Goal: Obtain resource: Download file/media

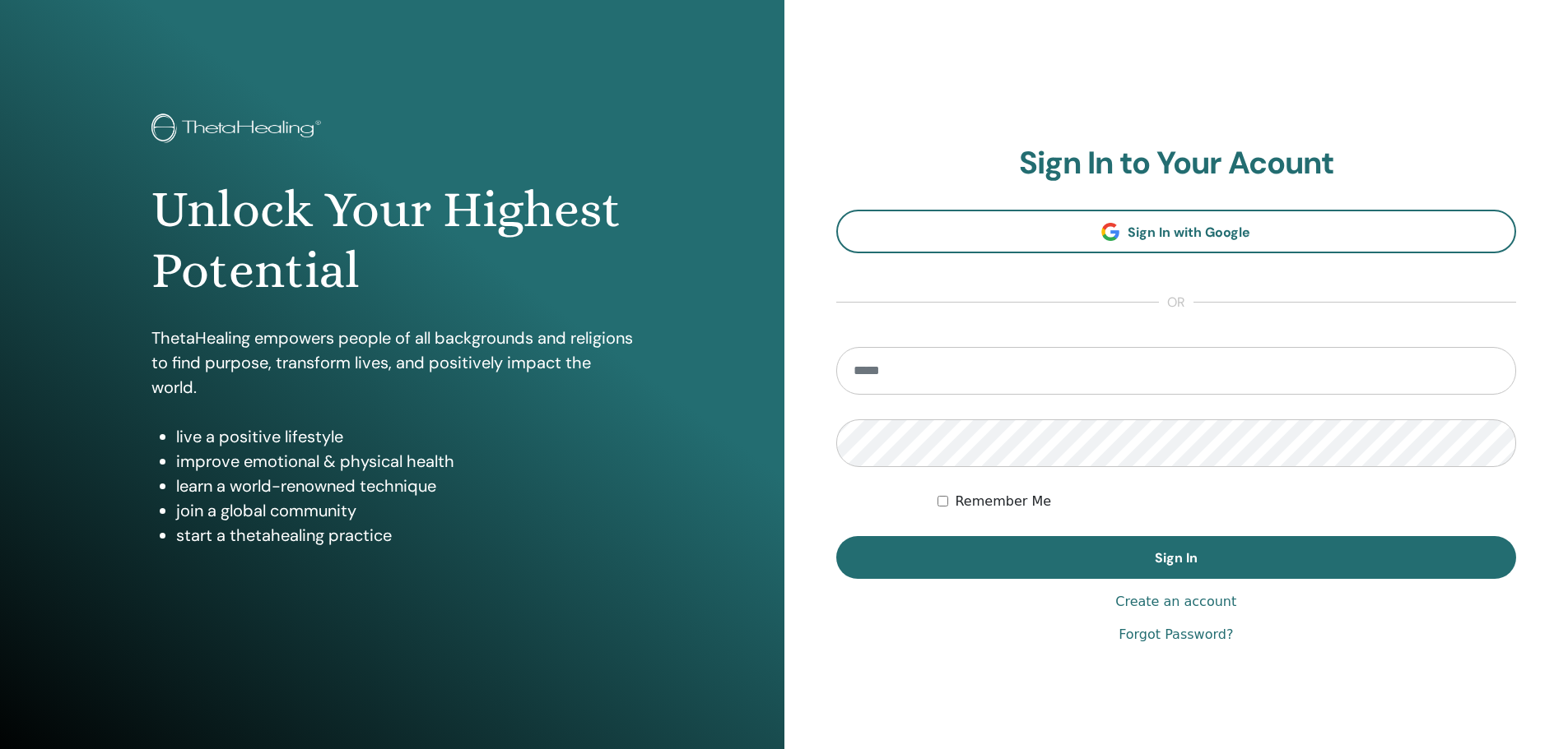
click at [945, 364] on input "email" at bounding box center [1177, 371] width 681 height 48
type input "**********"
click at [837, 537] on button "Sign In" at bounding box center [1177, 558] width 681 height 43
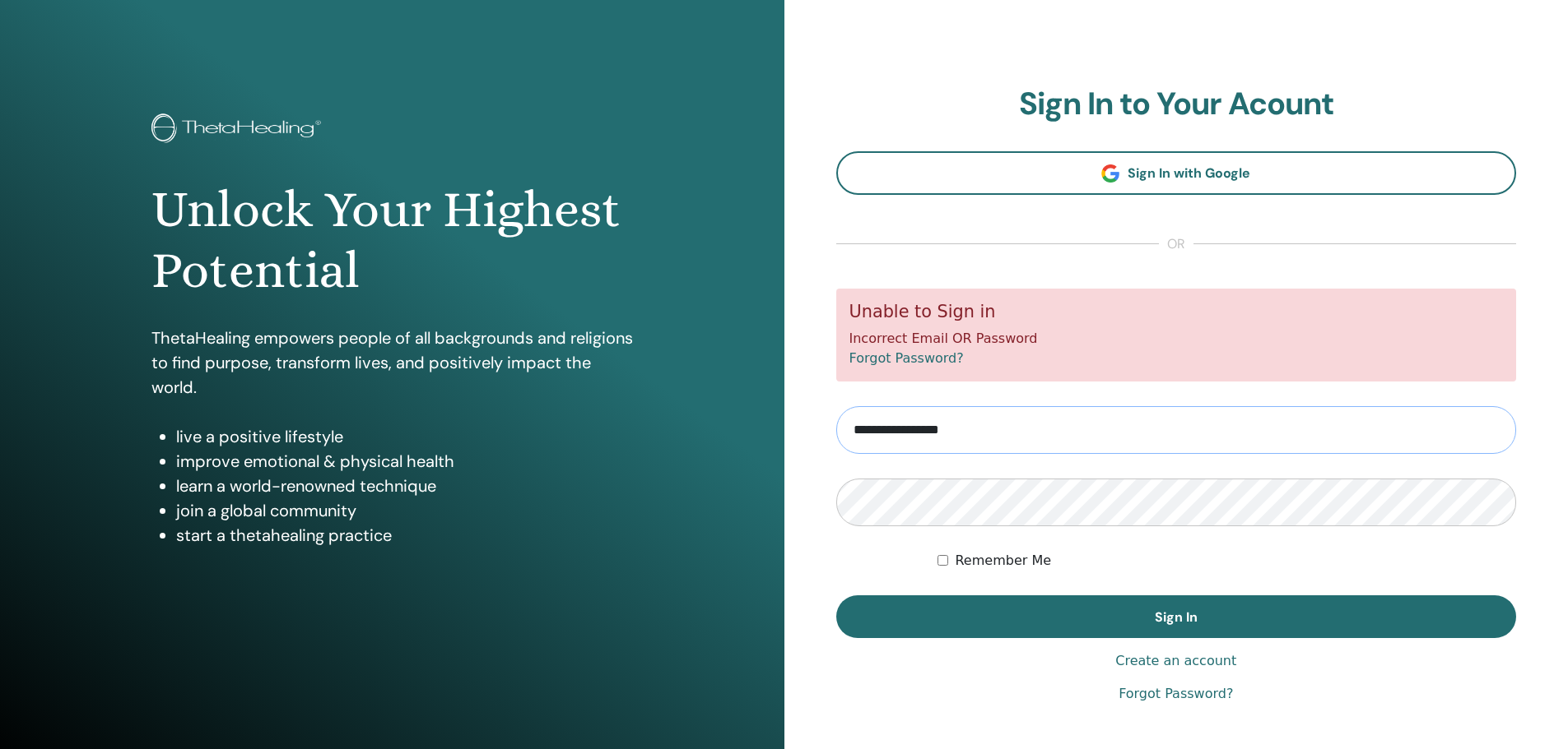
click at [895, 430] on input "**********" at bounding box center [1177, 431] width 681 height 48
click at [1198, 553] on div "Remember Me" at bounding box center [1227, 562] width 579 height 20
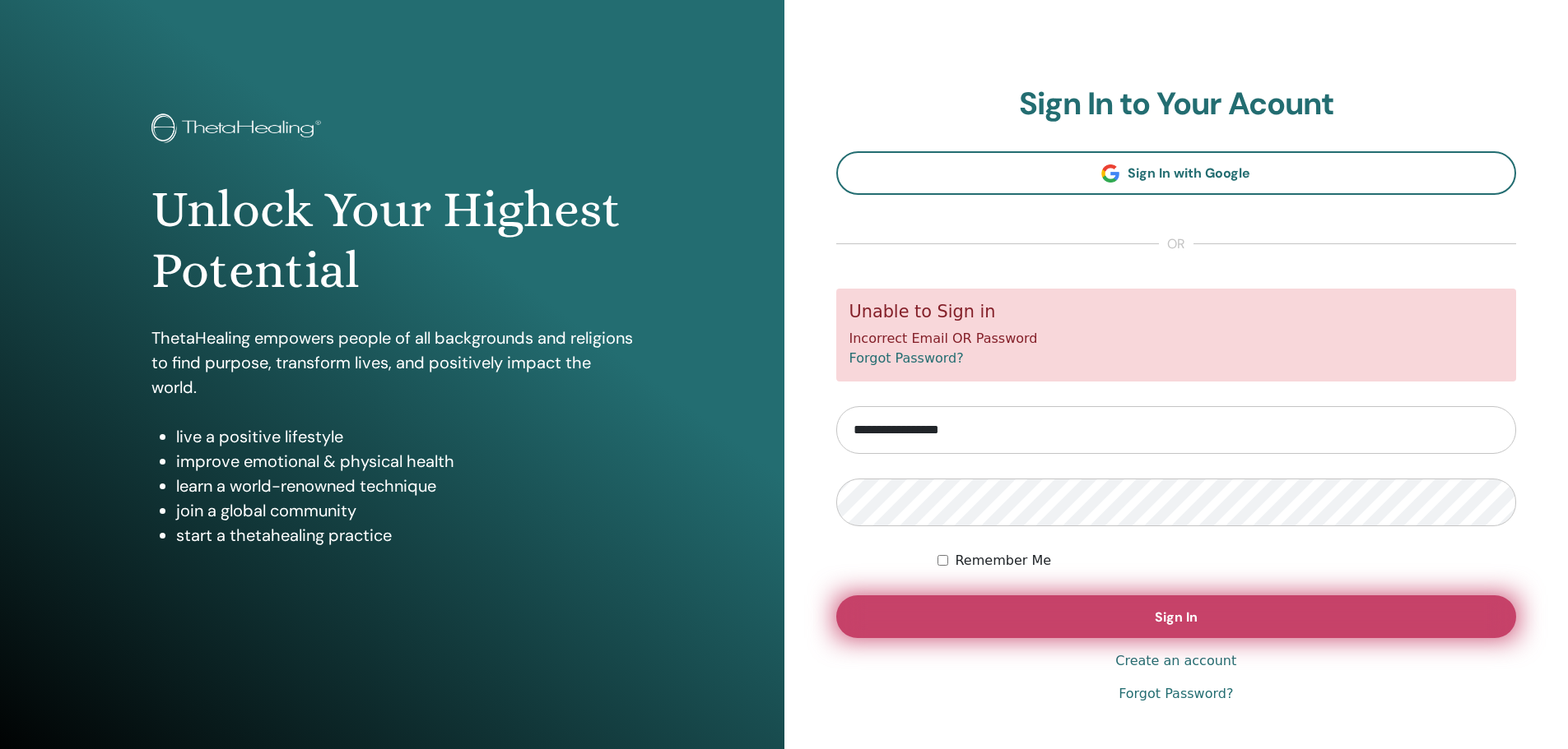
click at [1190, 616] on span "Sign In" at bounding box center [1175, 617] width 43 height 17
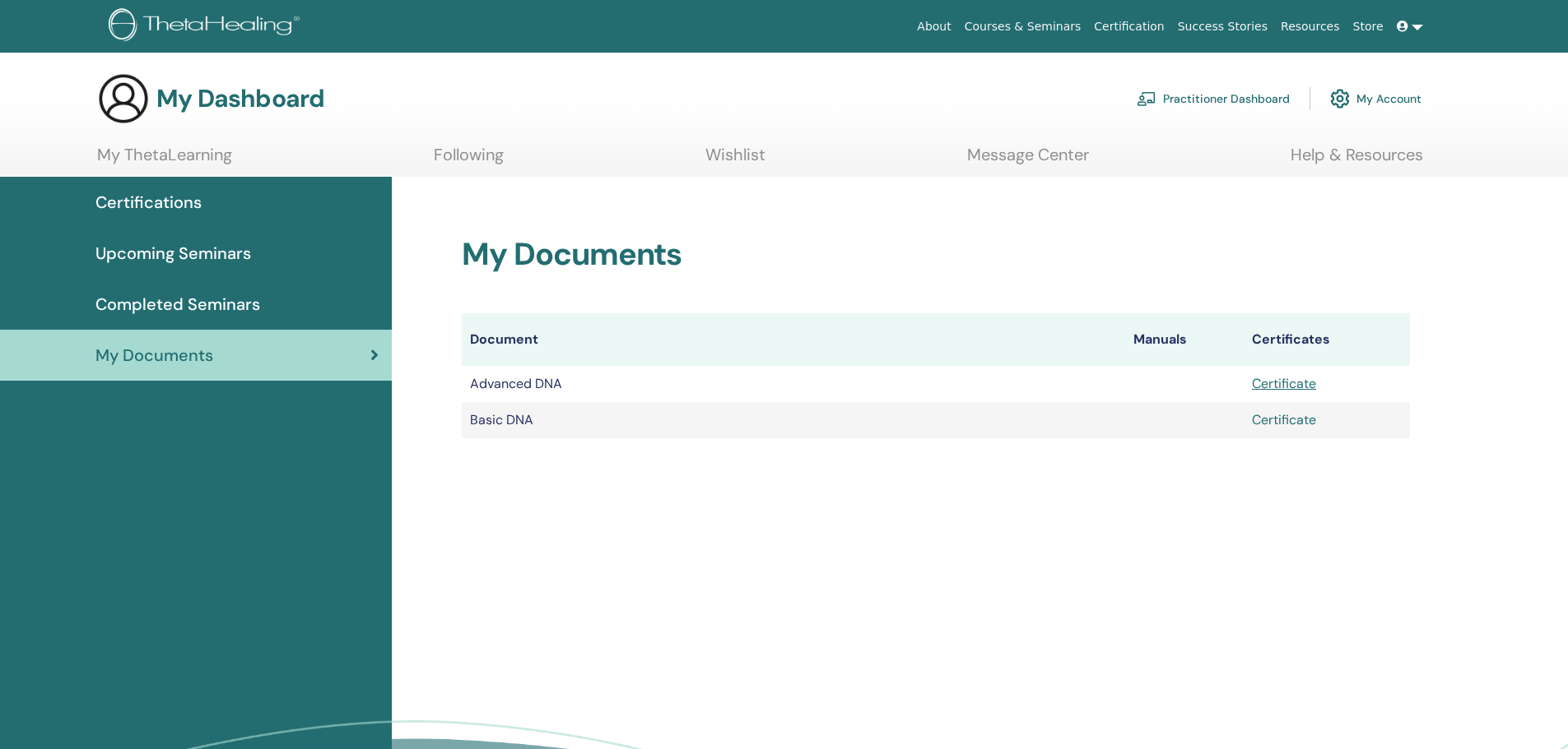
click at [1294, 420] on link "Certificate" at bounding box center [1283, 420] width 65 height 17
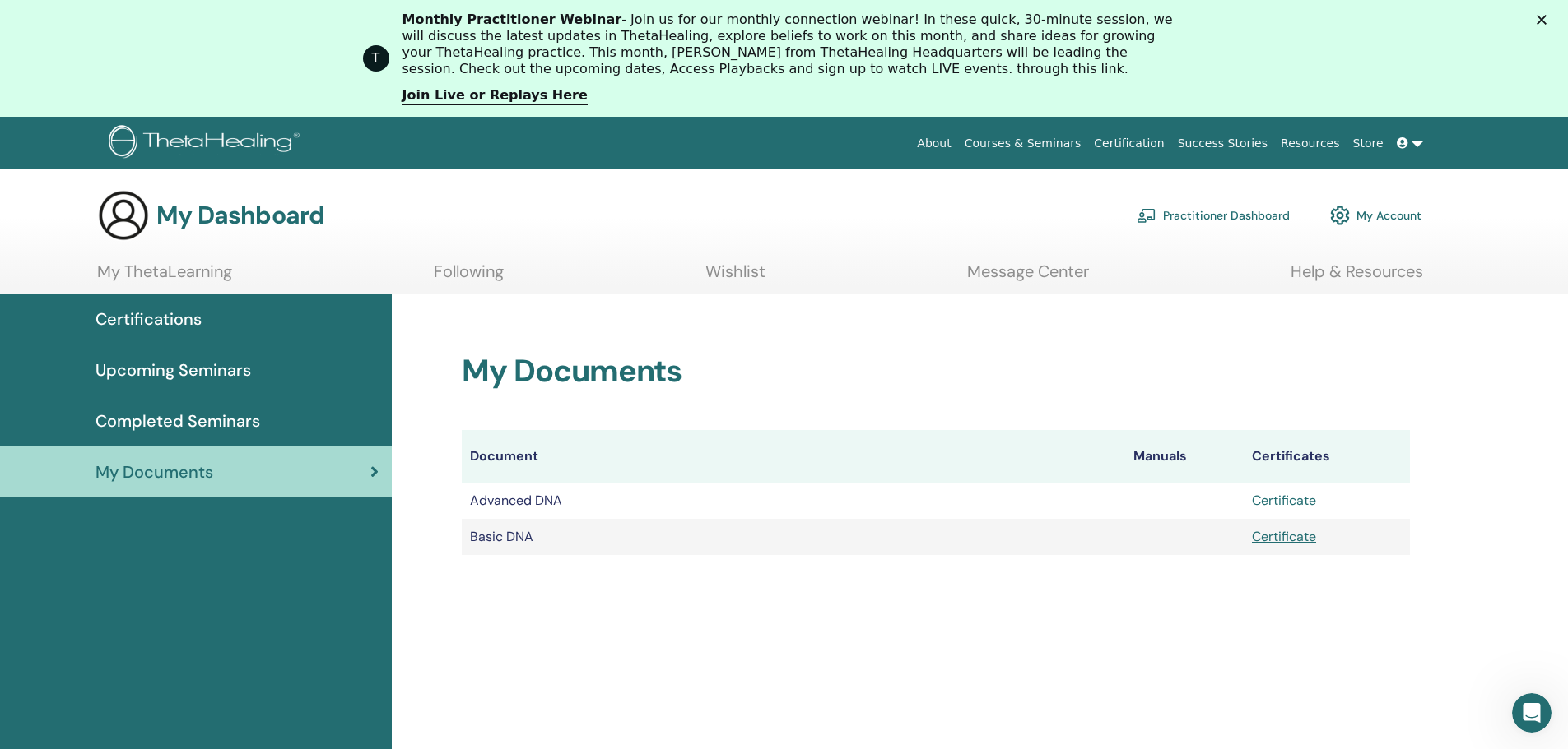
click at [1282, 498] on link "Certificate" at bounding box center [1283, 500] width 65 height 17
drag, startPoint x: 1213, startPoint y: 342, endPoint x: 1289, endPoint y: 349, distance: 76.3
click at [1213, 342] on div "My Documents Document Manuals Certificates Advanced DNA Certificate Basic DNA C…" at bounding box center [935, 435] width 987 height 282
click at [868, 231] on div "My Dashboard Practitioner Dashboard My Account" at bounding box center [759, 215] width 1324 height 53
click at [1551, 12] on div "T Monthly Practitioner Webinar - Join us for our monthly connection webinar! In…" at bounding box center [784, 59] width 1568 height 103
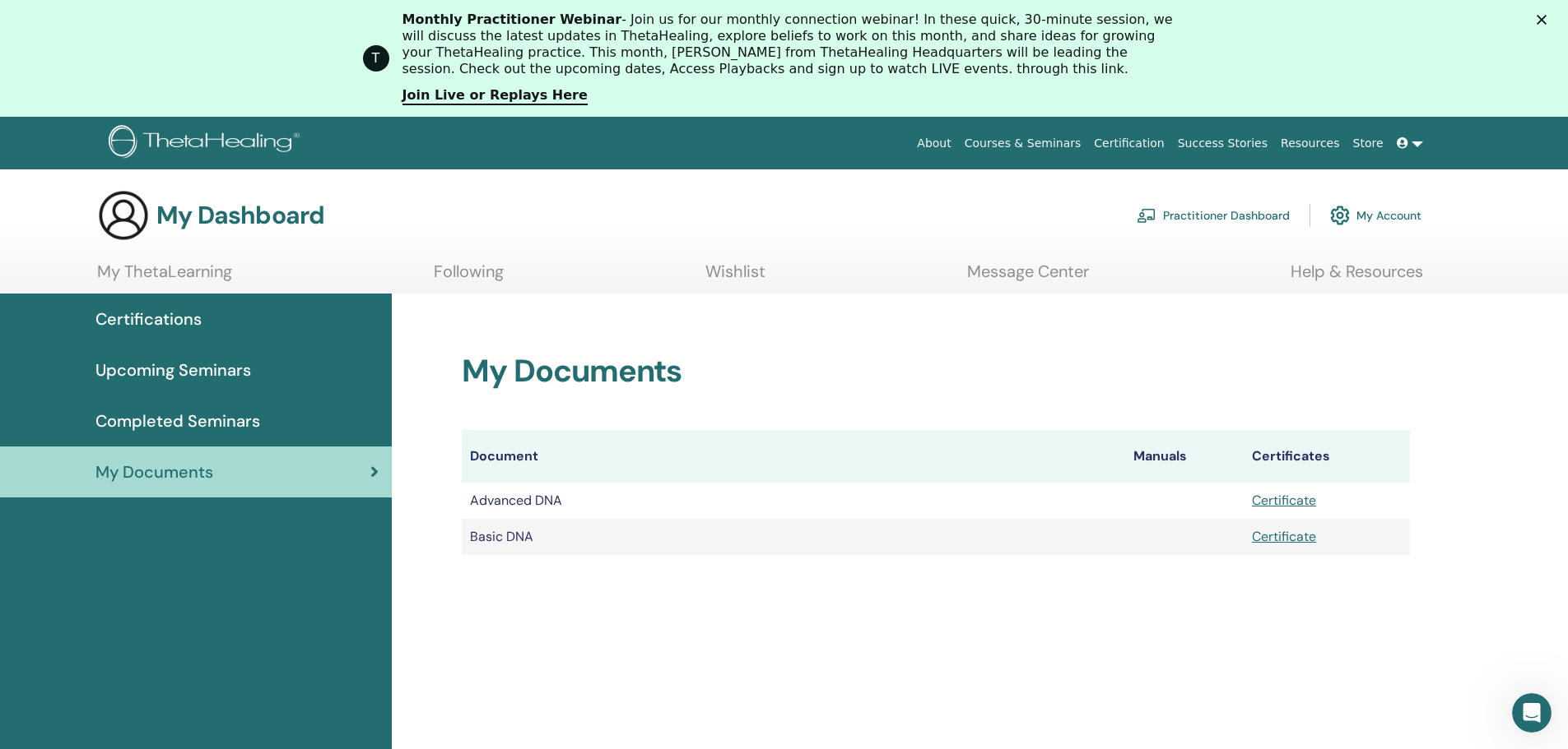
click at [1546, 21] on polygon "Uždaryti" at bounding box center [1541, 20] width 10 height 10
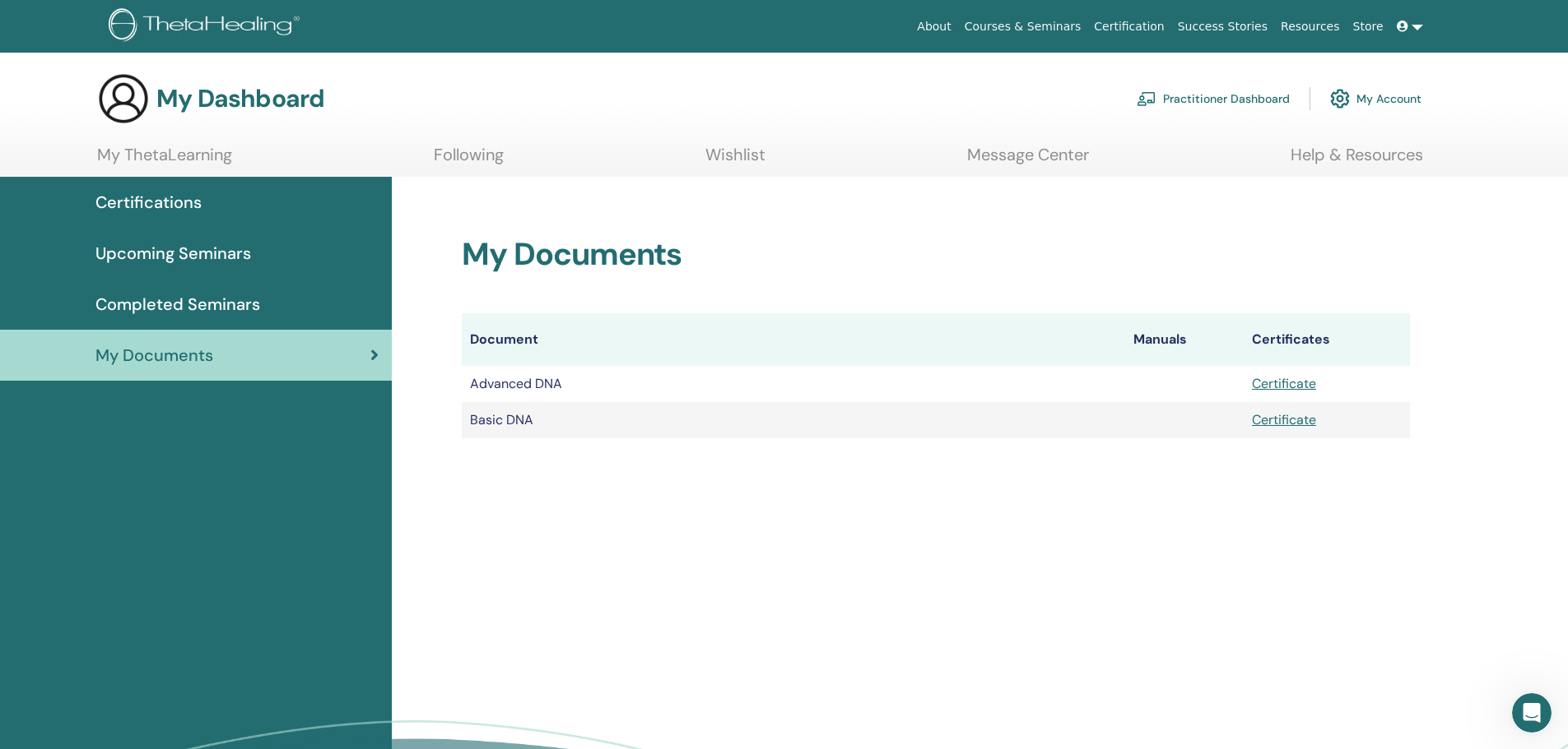
click at [1428, 551] on div "My Documents Document Manuals Certificates Advanced DNA Certificate Basic DNA C…" at bounding box center [980, 531] width 1176 height 708
